Goal: Information Seeking & Learning: Learn about a topic

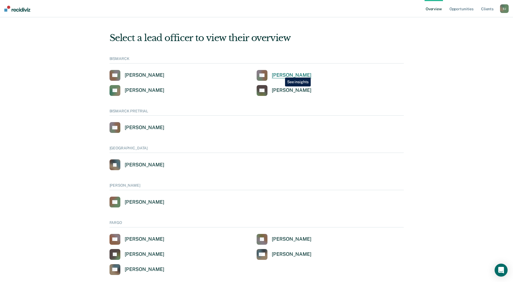
click at [281, 74] on div "[PERSON_NAME]" at bounding box center [292, 75] width 40 height 6
